Goal: Use online tool/utility: Utilize a website feature to perform a specific function

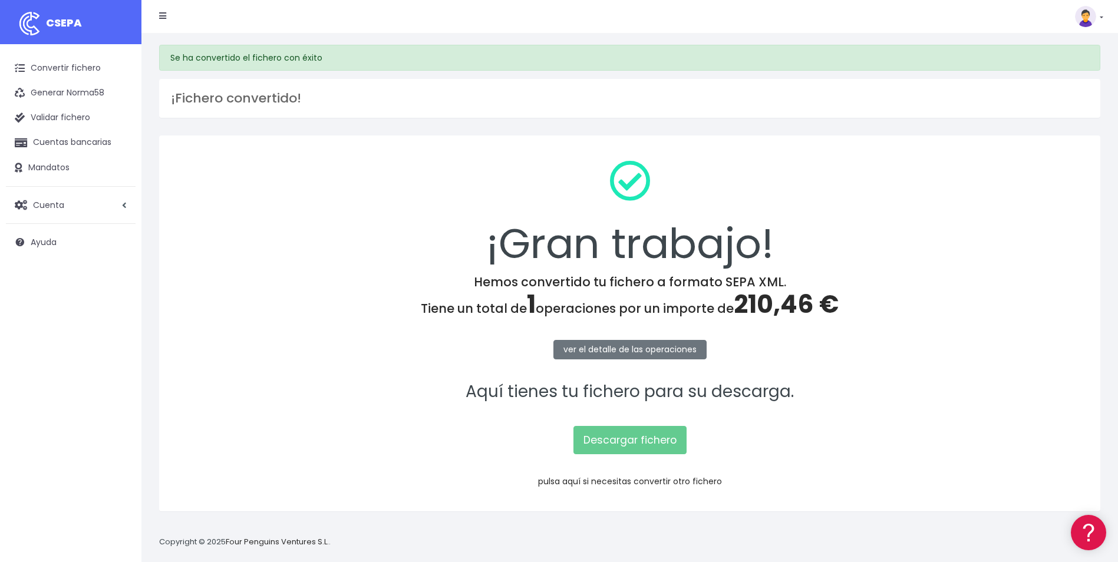
drag, startPoint x: 0, startPoint y: 0, endPoint x: 582, endPoint y: 482, distance: 755.8
click at [582, 482] on link "pulsa aquí si necesitas convertir otro fichero" at bounding box center [630, 482] width 184 height 12
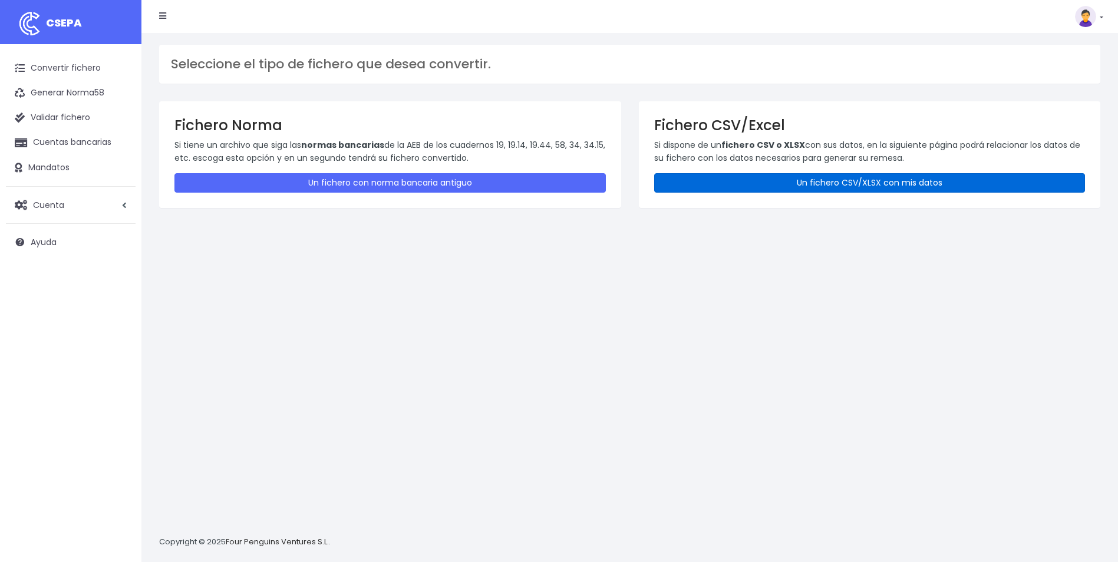
click at [917, 190] on link "Un fichero CSV/XLSX con mis datos" at bounding box center [870, 182] width 432 height 19
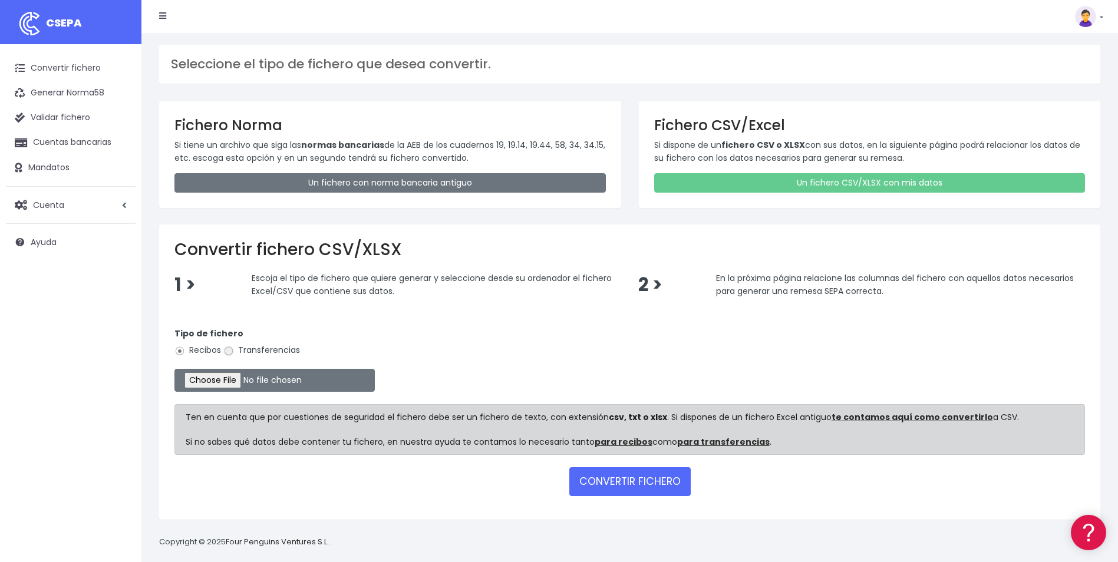
click at [226, 353] on input "Transferencias" at bounding box center [228, 351] width 11 height 11
radio input "true"
click at [212, 376] on input "file" at bounding box center [274, 380] width 200 height 23
type input "C:\fakepath\Copia de Remesa finiquitos 07 10 2025.csv"
click at [661, 483] on button "CONVERTIR FICHERO" at bounding box center [629, 481] width 121 height 28
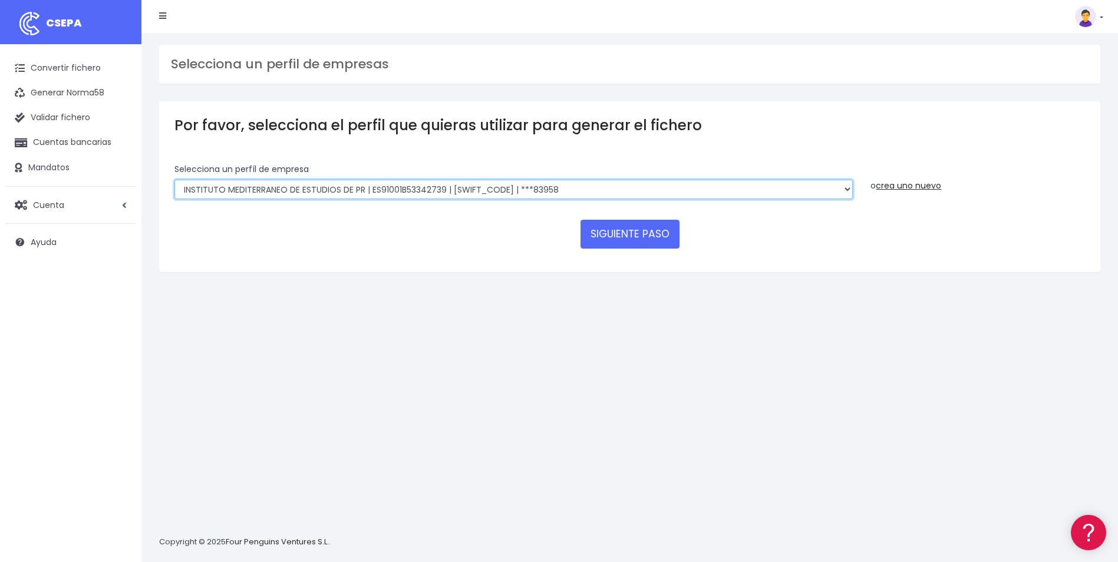
click at [848, 185] on select "INSTITUTO MEDITERRANEO DE ESTUDIOS DE PR | ES91001B53342739 | [SWIFT_CODE] | **…" at bounding box center [513, 190] width 679 height 20
select select "1201"
click at [174, 180] on select "INSTITUTO MEDITERRANEO DE ESTUDIOS DE PR | ES91001B53342739 | [SWIFT_CODE] | **…" at bounding box center [513, 190] width 679 height 20
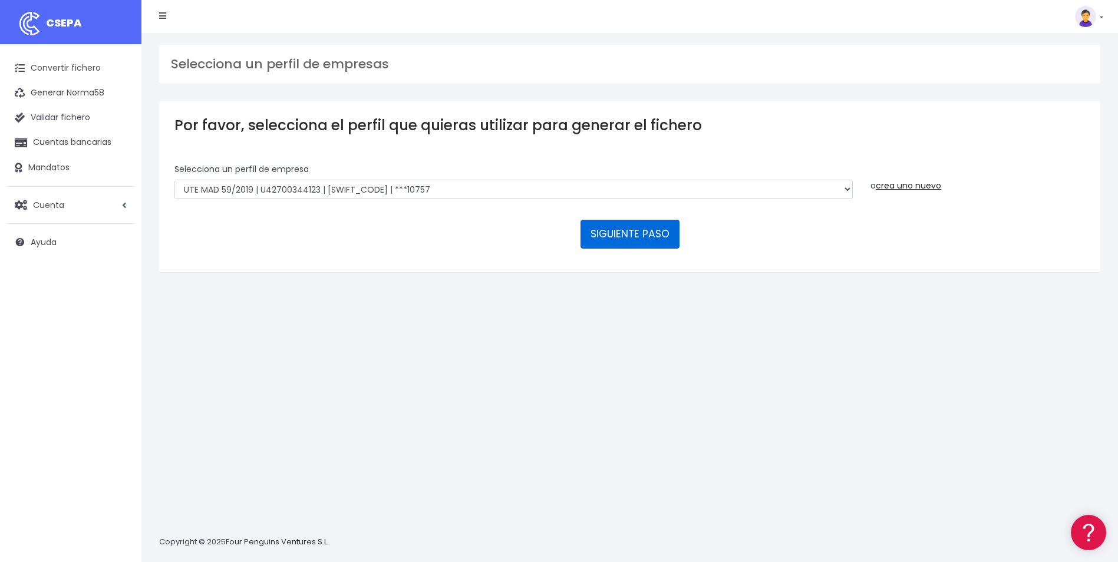
click at [650, 230] on button "SIGUIENTE PASO" at bounding box center [630, 234] width 99 height 28
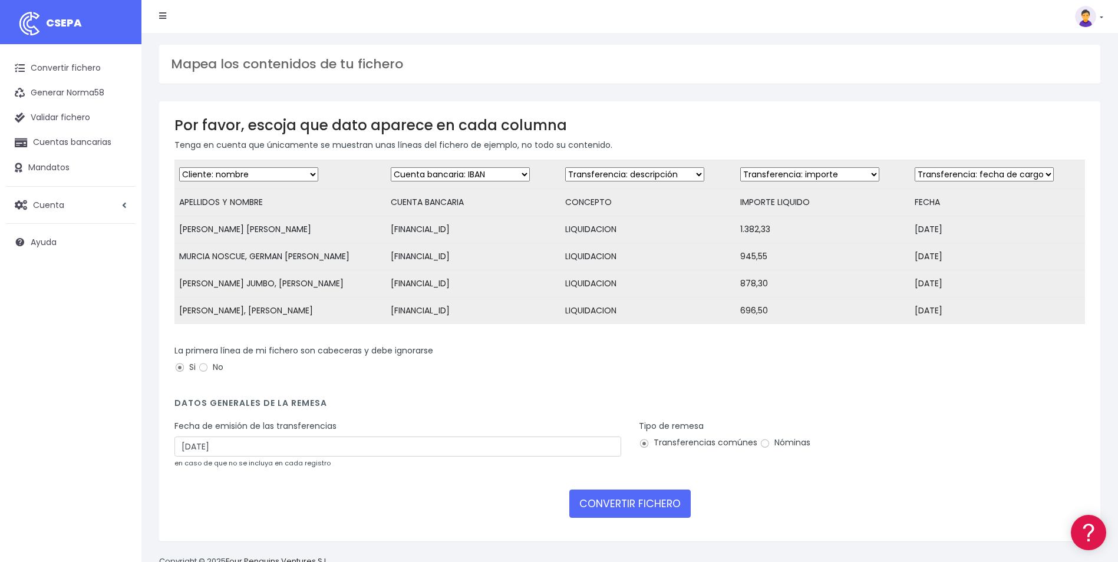
scroll to position [39, 0]
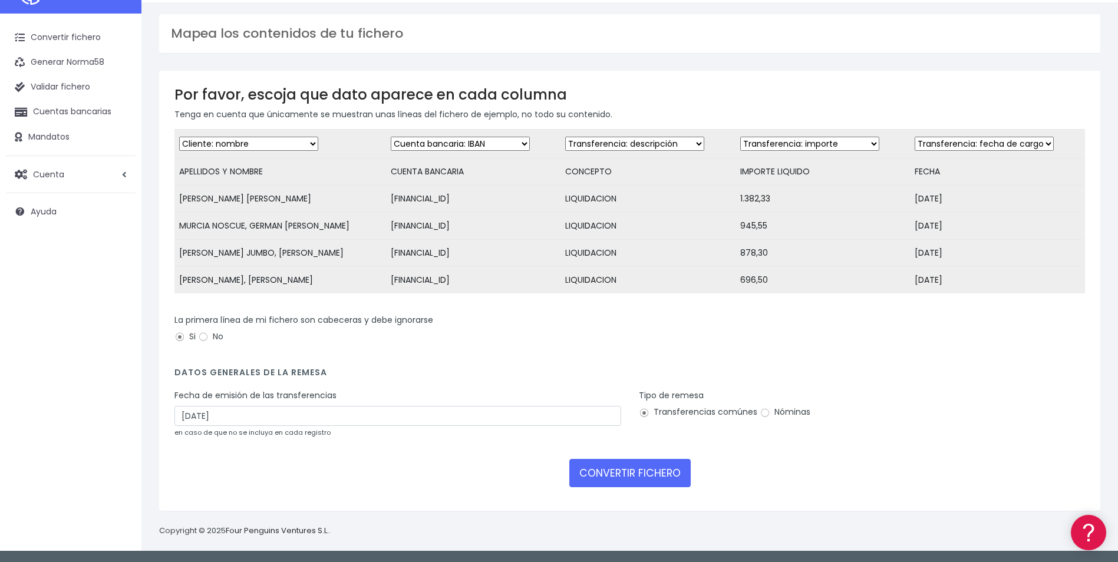
click at [255, 428] on small "en caso de que no se incluya en cada registro" at bounding box center [252, 432] width 156 height 9
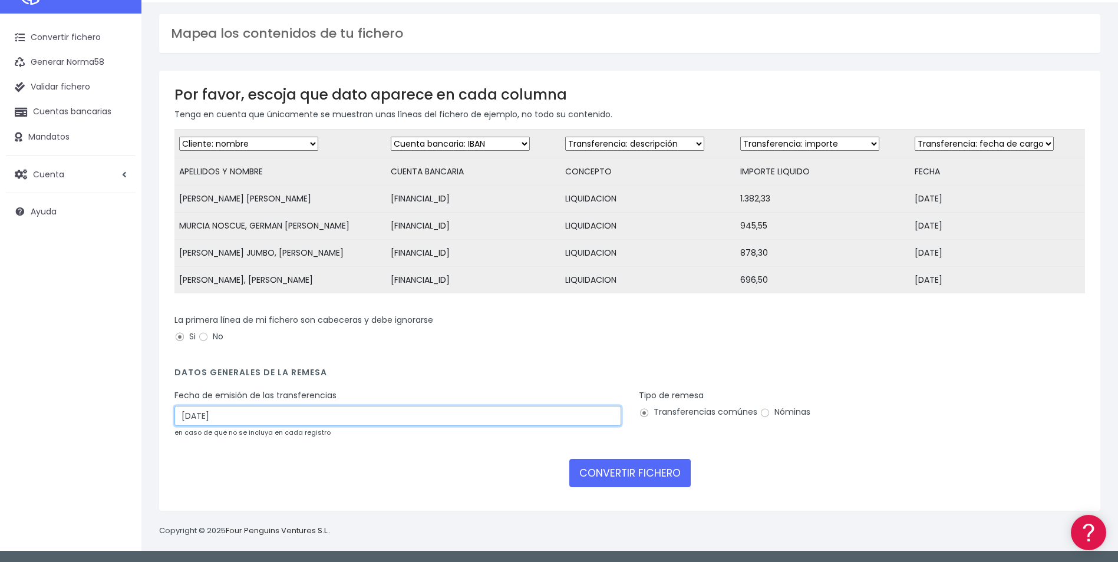
click at [258, 416] on input "10/10/2025" at bounding box center [397, 416] width 447 height 20
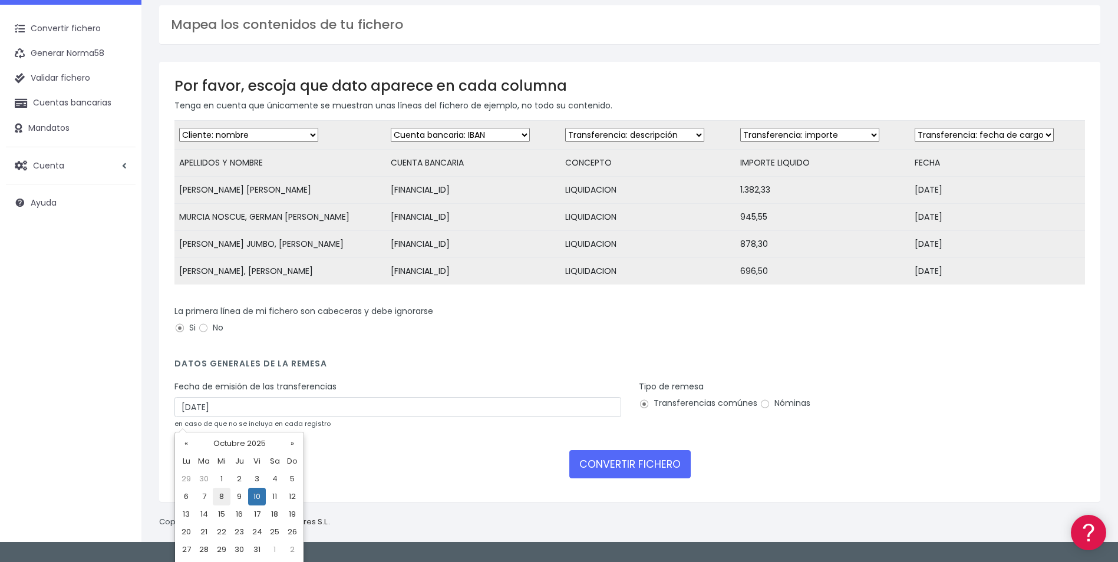
click at [221, 492] on td "8" at bounding box center [222, 497] width 18 height 18
type input "[DATE]"
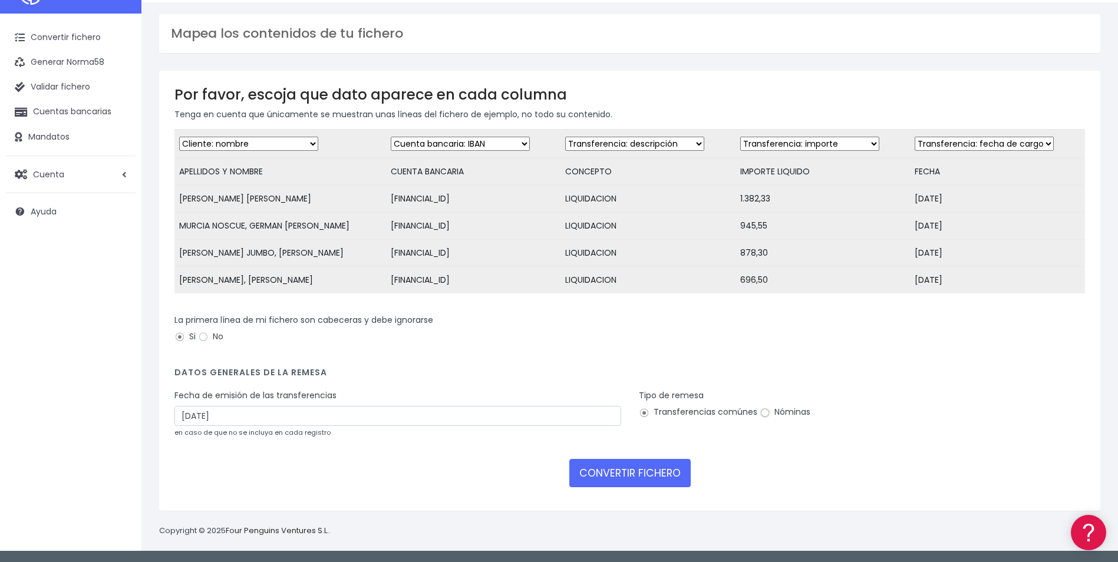
click at [763, 414] on input "Nóminas" at bounding box center [765, 413] width 11 height 11
radio input "true"
click at [663, 479] on button "CONVERTIR FICHERO" at bounding box center [629, 473] width 121 height 28
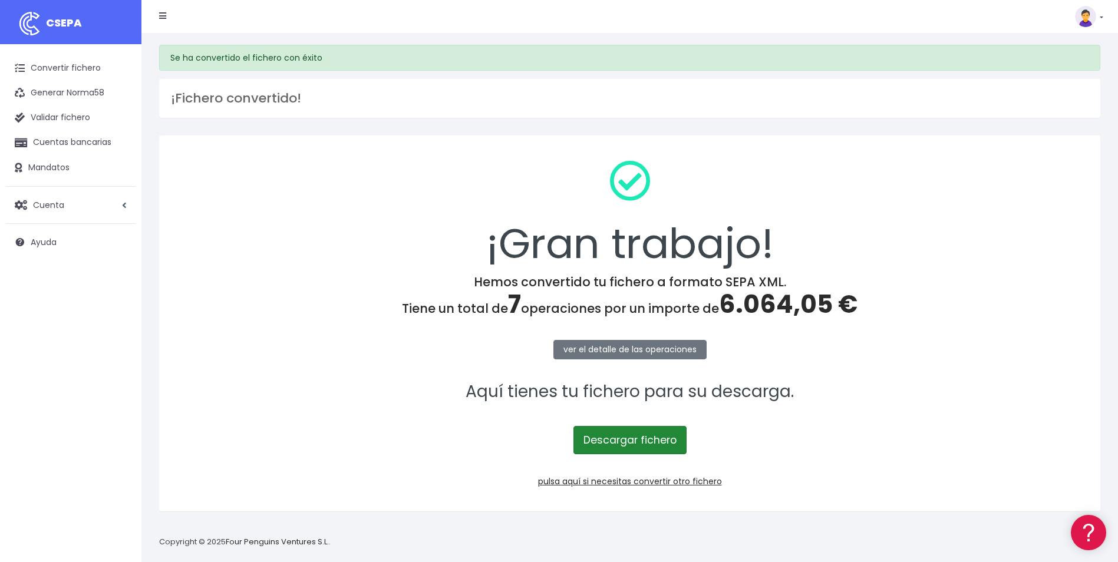
click at [659, 439] on link "Descargar fichero" at bounding box center [630, 440] width 113 height 28
click at [656, 481] on link "pulsa aquí si necesitas convertir otro fichero" at bounding box center [630, 482] width 184 height 12
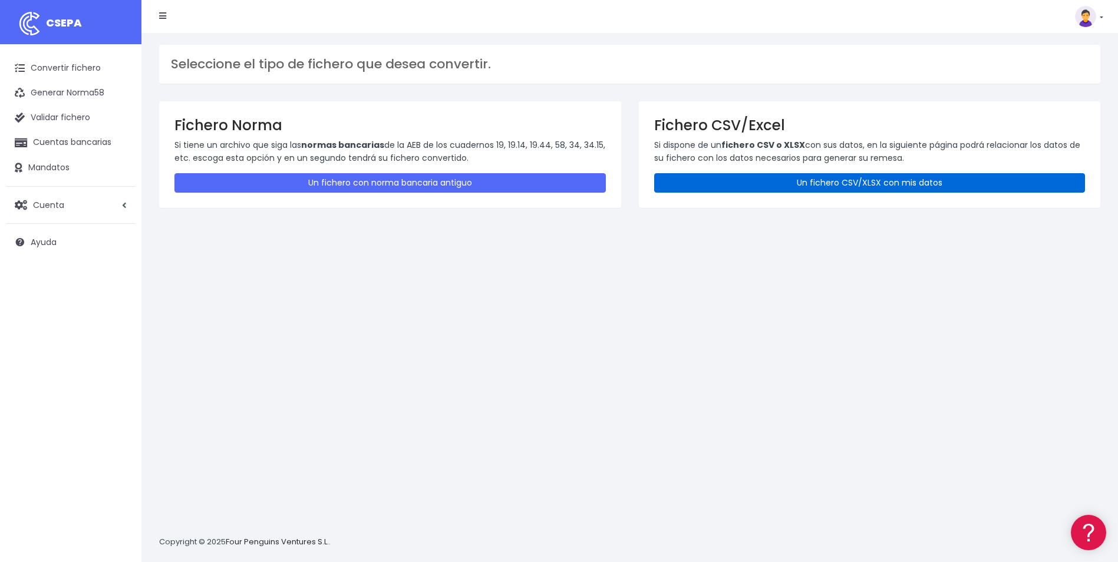
click at [944, 187] on link "Un fichero CSV/XLSX con mis datos" at bounding box center [870, 182] width 432 height 19
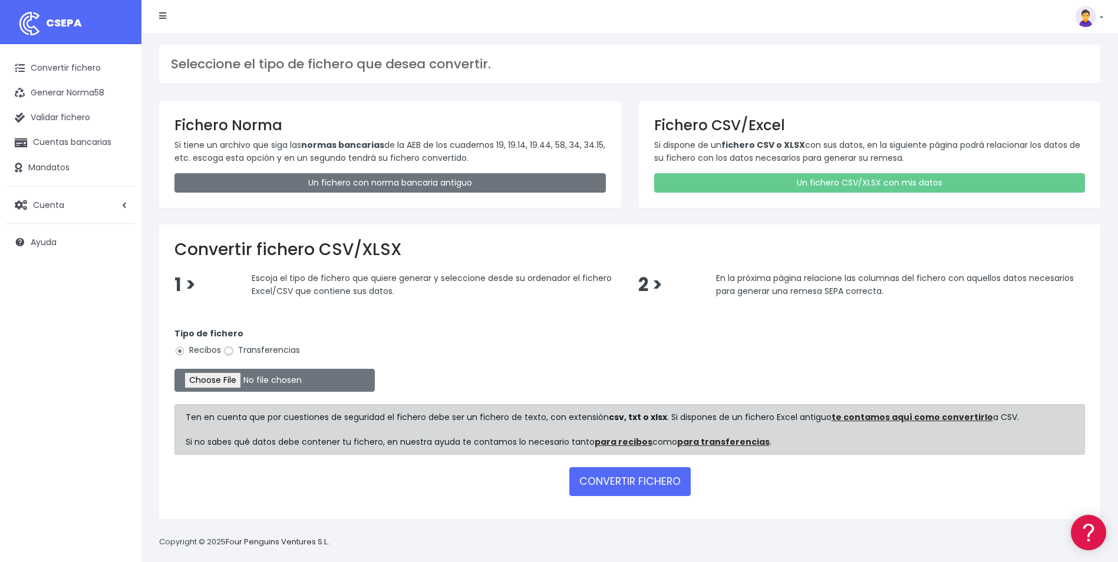
click at [232, 353] on input "Transferencias" at bounding box center [228, 351] width 11 height 11
radio input "true"
click at [225, 376] on input "file" at bounding box center [274, 380] width 200 height 23
type input "C:\fakepath\Copia de LPA_BVACACIONES_RAFAELLARES.csv"
click at [627, 486] on button "CONVERTIR FICHERO" at bounding box center [629, 481] width 121 height 28
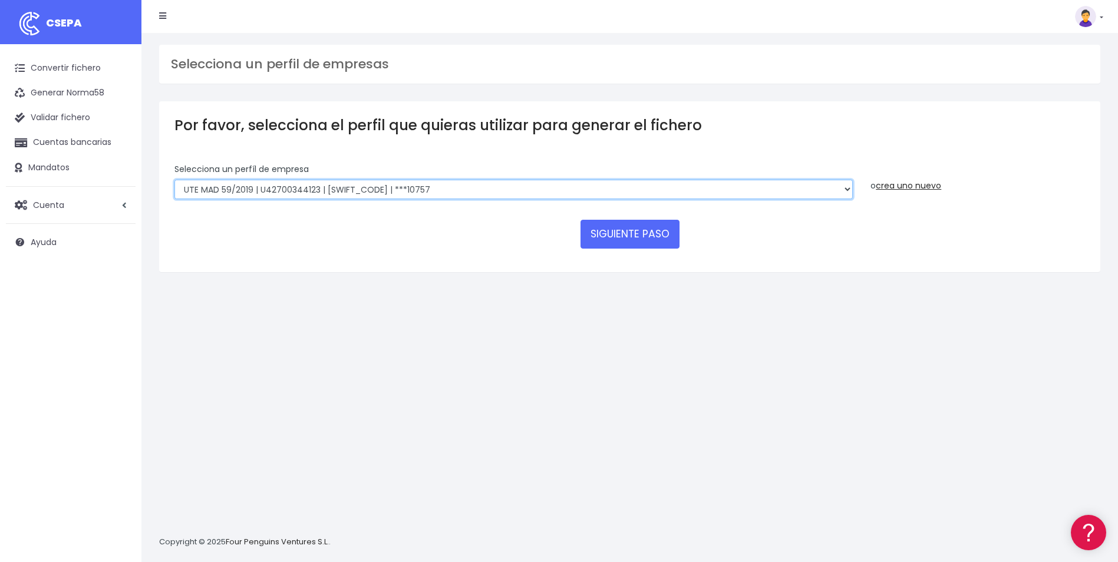
click at [644, 188] on select "INSTITUTO MEDITERRANEO DE ESTUDIOS DE PR | ES91001B53342739 | BSCHESMMXXX | ***…" at bounding box center [513, 190] width 679 height 20
select select "1887"
click at [174, 180] on select "INSTITUTO MEDITERRANEO DE ESTUDIOS DE PR | ES91001B53342739 | BSCHESMMXXX | ***…" at bounding box center [513, 190] width 679 height 20
click at [626, 229] on button "SIGUIENTE PASO" at bounding box center [630, 234] width 99 height 28
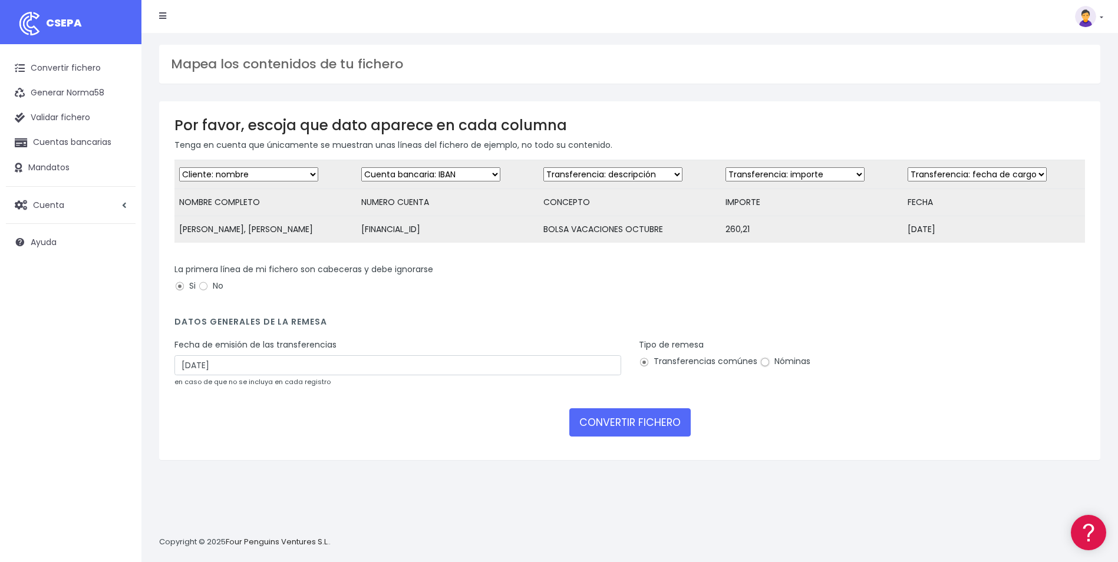
click at [765, 368] on input "Nóminas" at bounding box center [765, 362] width 11 height 11
radio input "true"
click at [534, 369] on input "10/10/2025" at bounding box center [397, 365] width 447 height 20
click at [219, 455] on td "8" at bounding box center [222, 455] width 18 height 18
type input "08/10/2025"
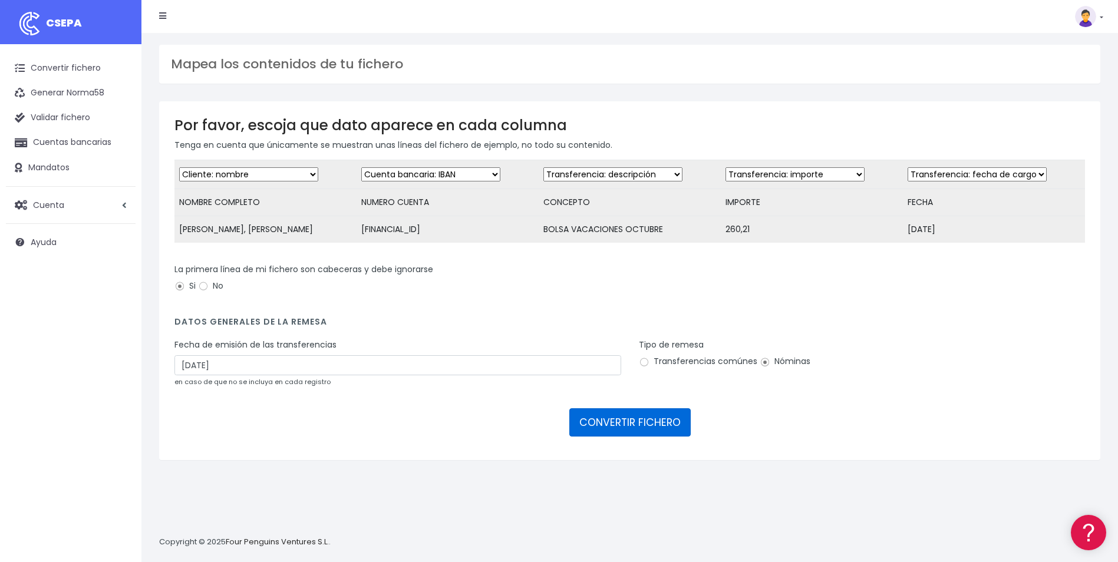
click at [638, 433] on button "CONVERTIR FICHERO" at bounding box center [629, 423] width 121 height 28
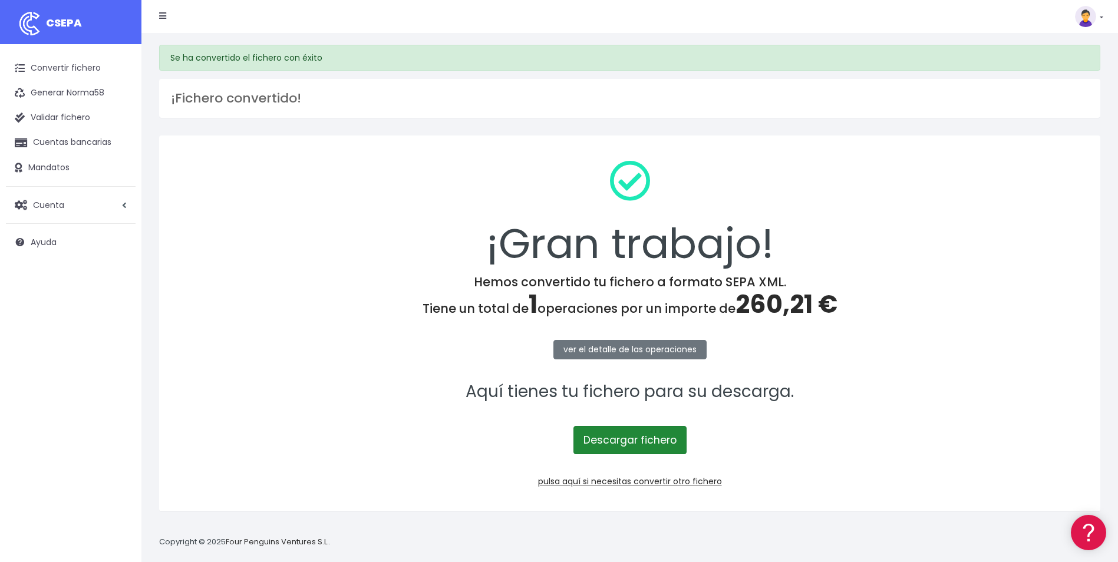
click at [619, 443] on link "Descargar fichero" at bounding box center [630, 440] width 113 height 28
